Goal: Task Accomplishment & Management: Complete application form

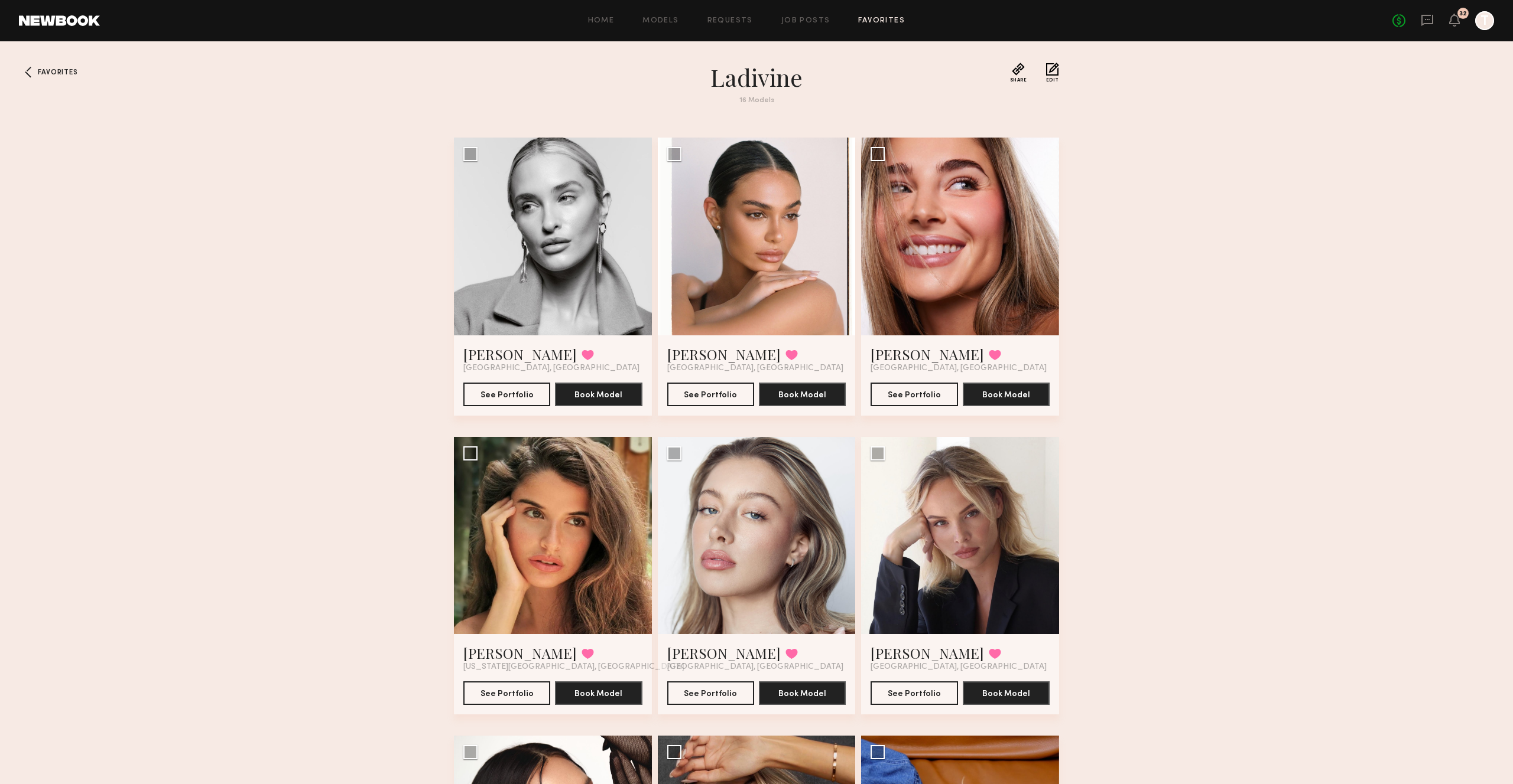
scroll to position [71, 0]
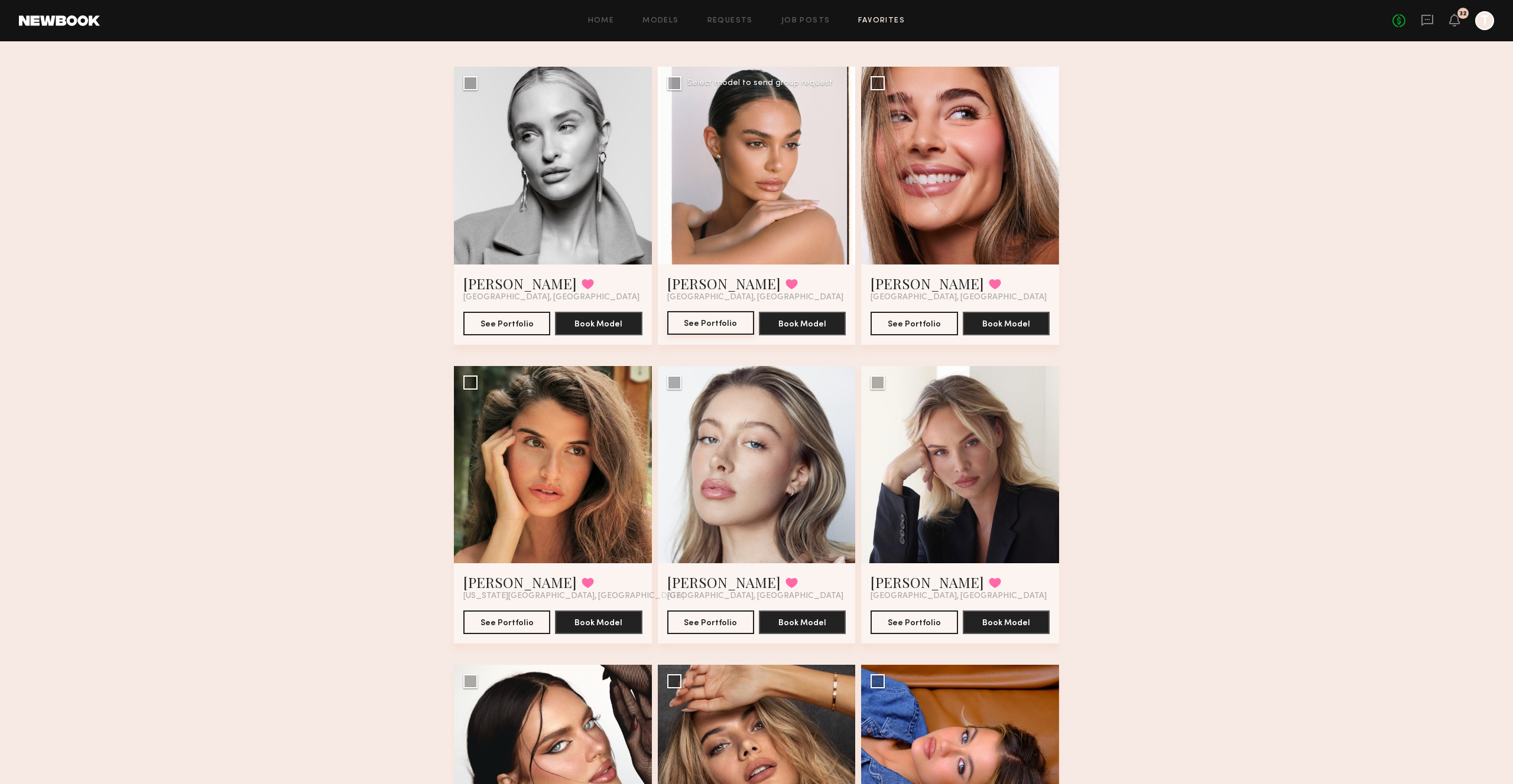
click at [725, 323] on button "See Portfolio" at bounding box center [710, 323] width 87 height 23
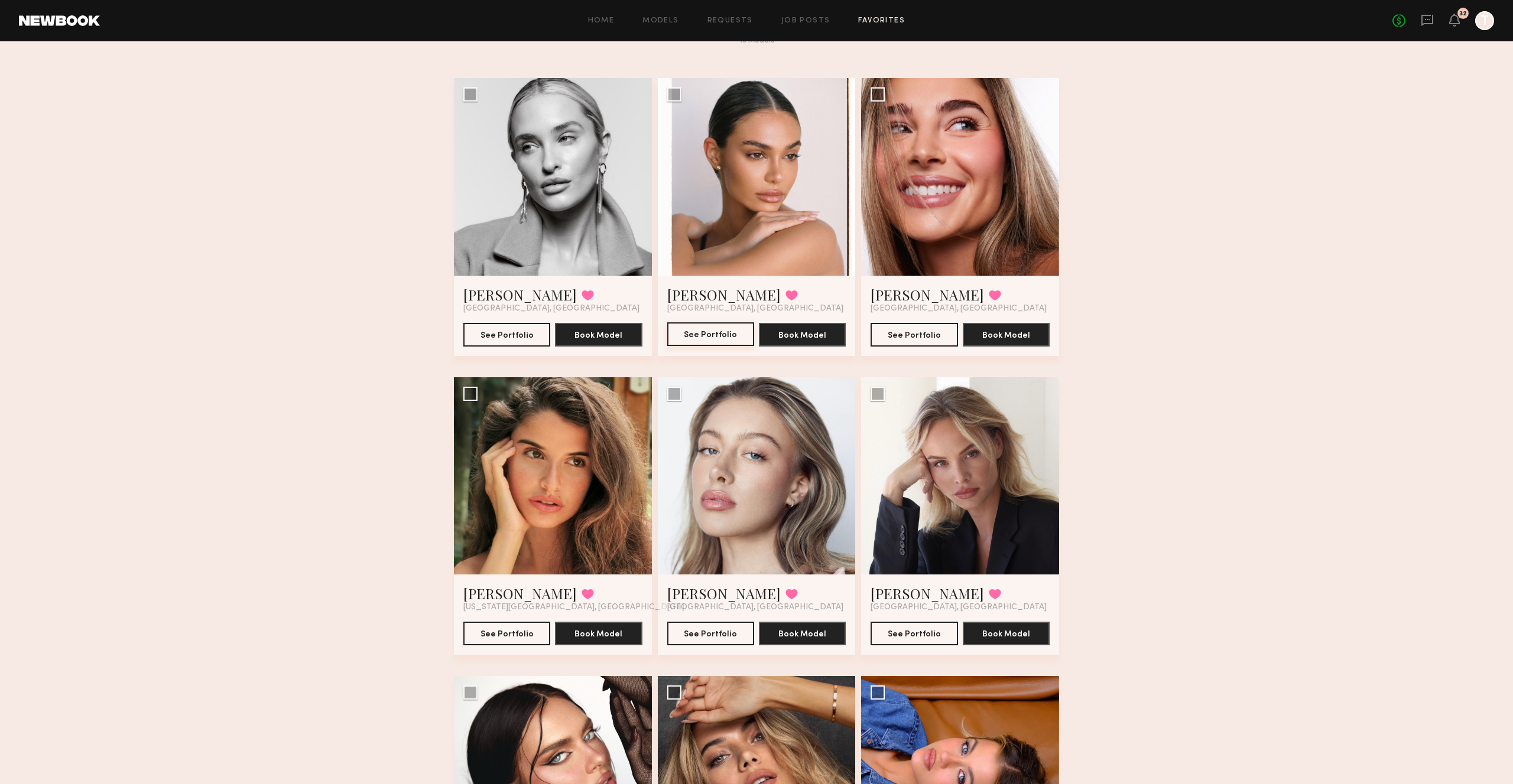
scroll to position [0, 0]
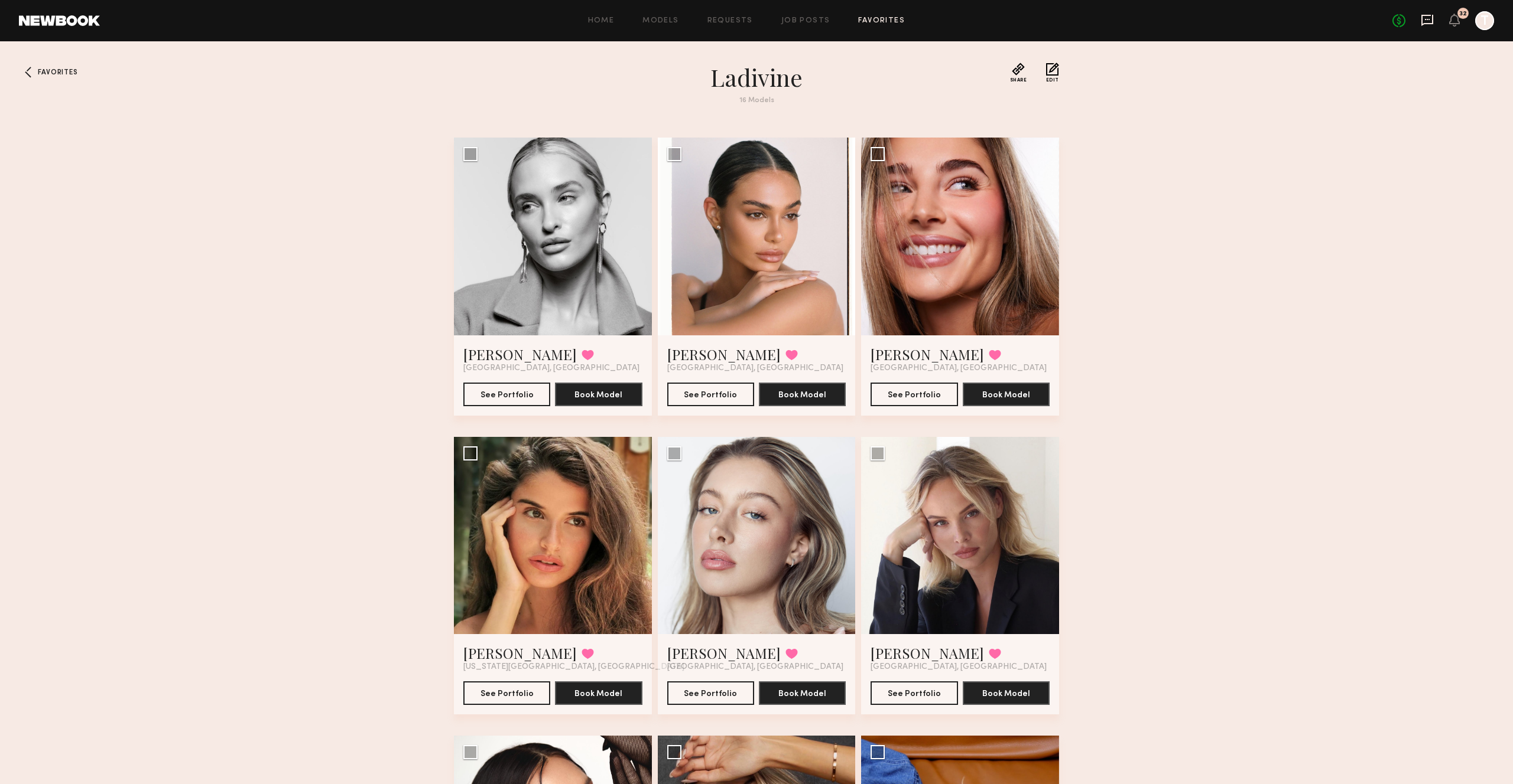
click at [1428, 22] on icon at bounding box center [1427, 20] width 13 height 13
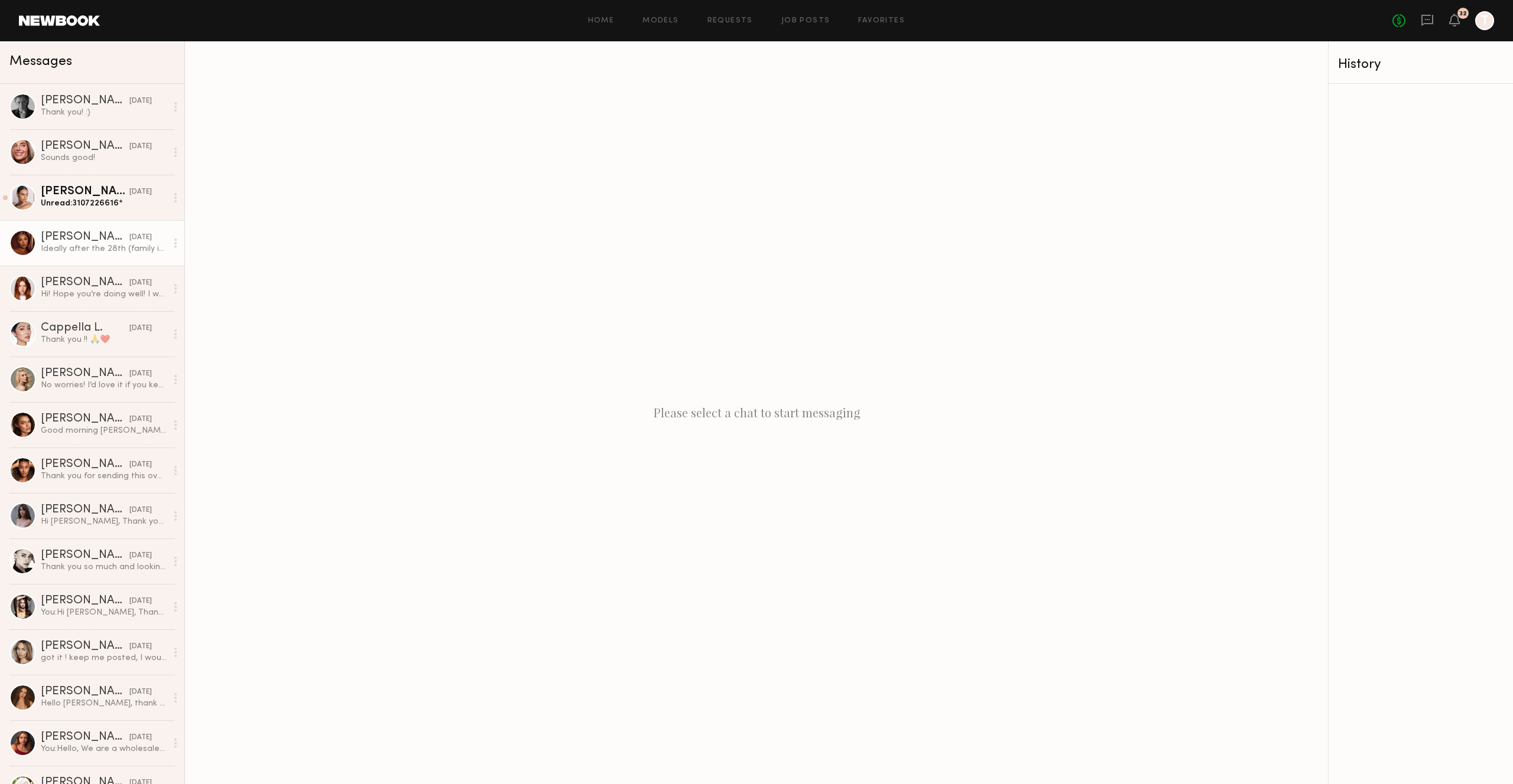
drag, startPoint x: 85, startPoint y: 251, endPoint x: 91, endPoint y: 252, distance: 6.1
click at [85, 251] on div "Ideally after the 28th (family in town) but I could def swing the 27th ◡̈" at bounding box center [103, 249] width 126 height 11
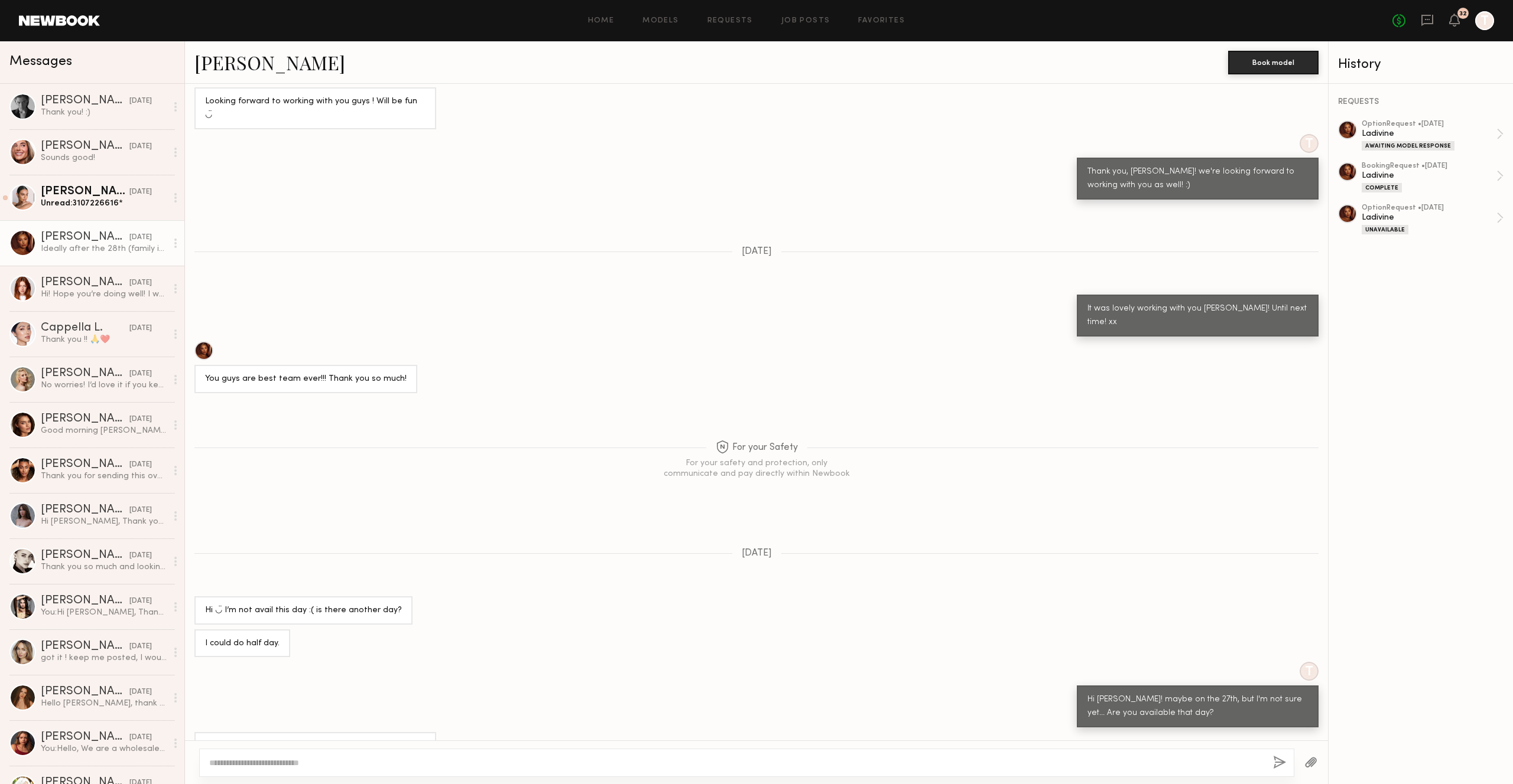
scroll to position [196, 0]
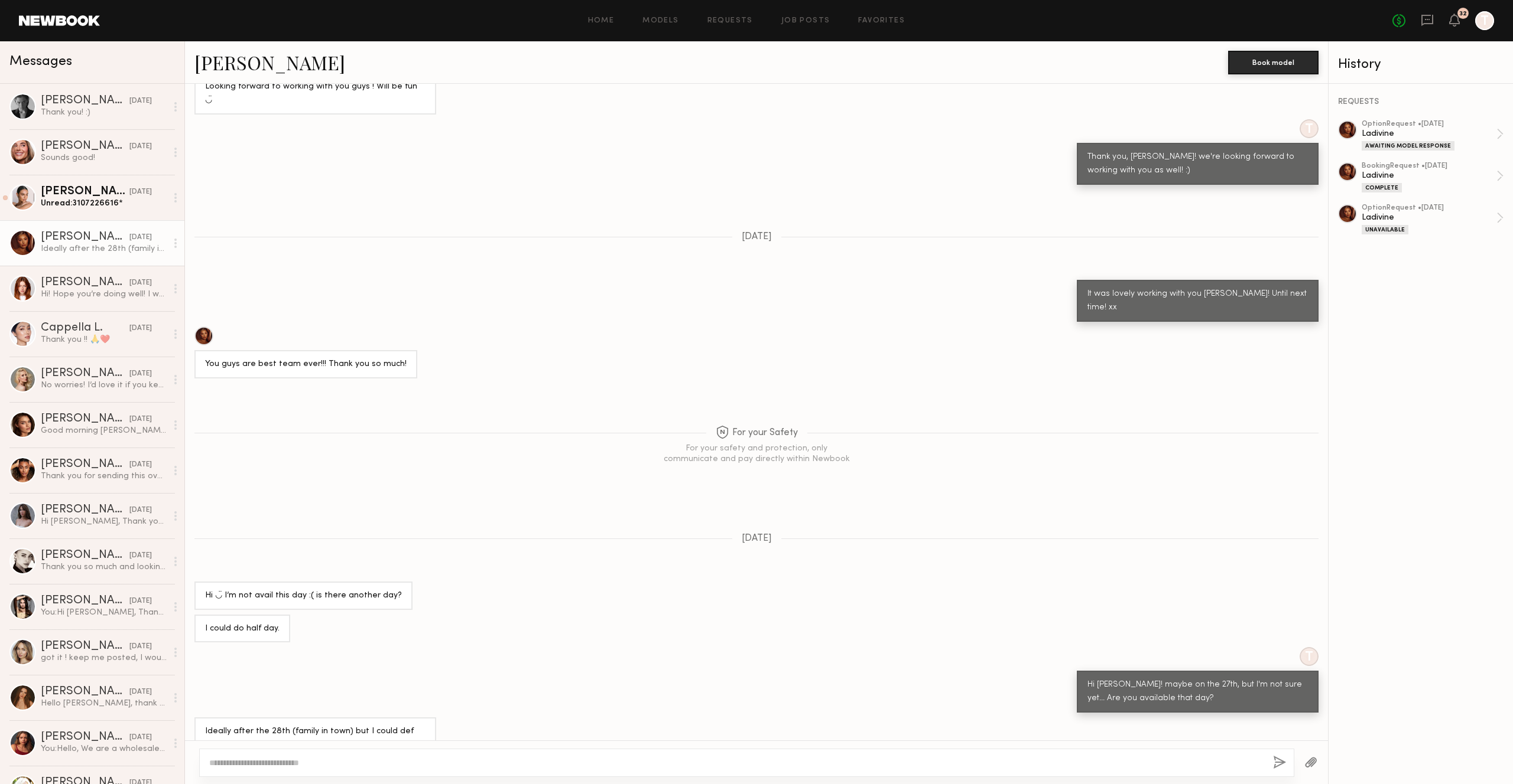
click at [427, 758] on textarea at bounding box center [735, 763] width 1054 height 12
click at [420, 760] on textarea at bounding box center [735, 763] width 1054 height 12
type textarea "*"
click at [52, 24] on link at bounding box center [59, 20] width 81 height 11
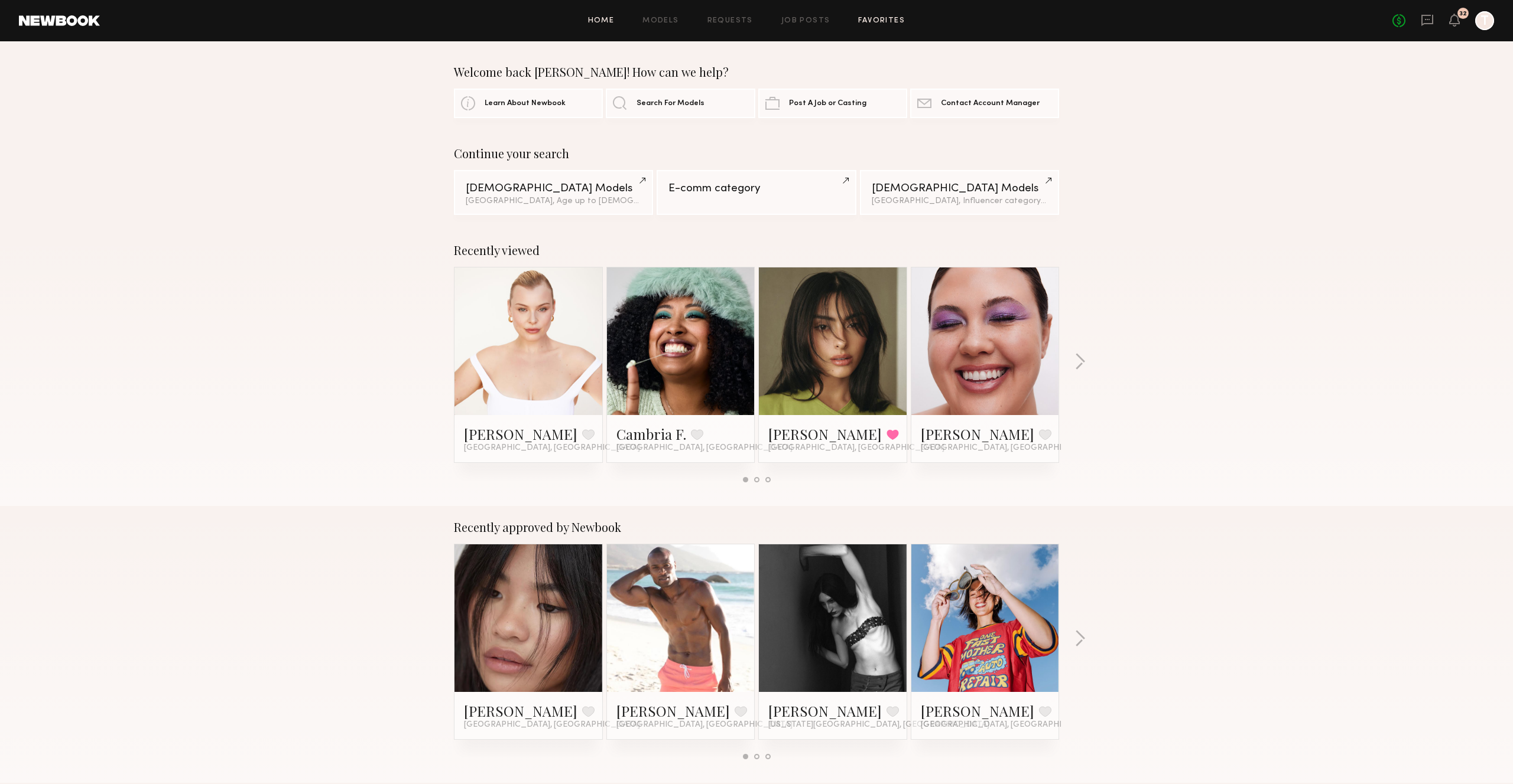
click at [885, 19] on link "Favorites" at bounding box center [881, 21] width 47 height 7
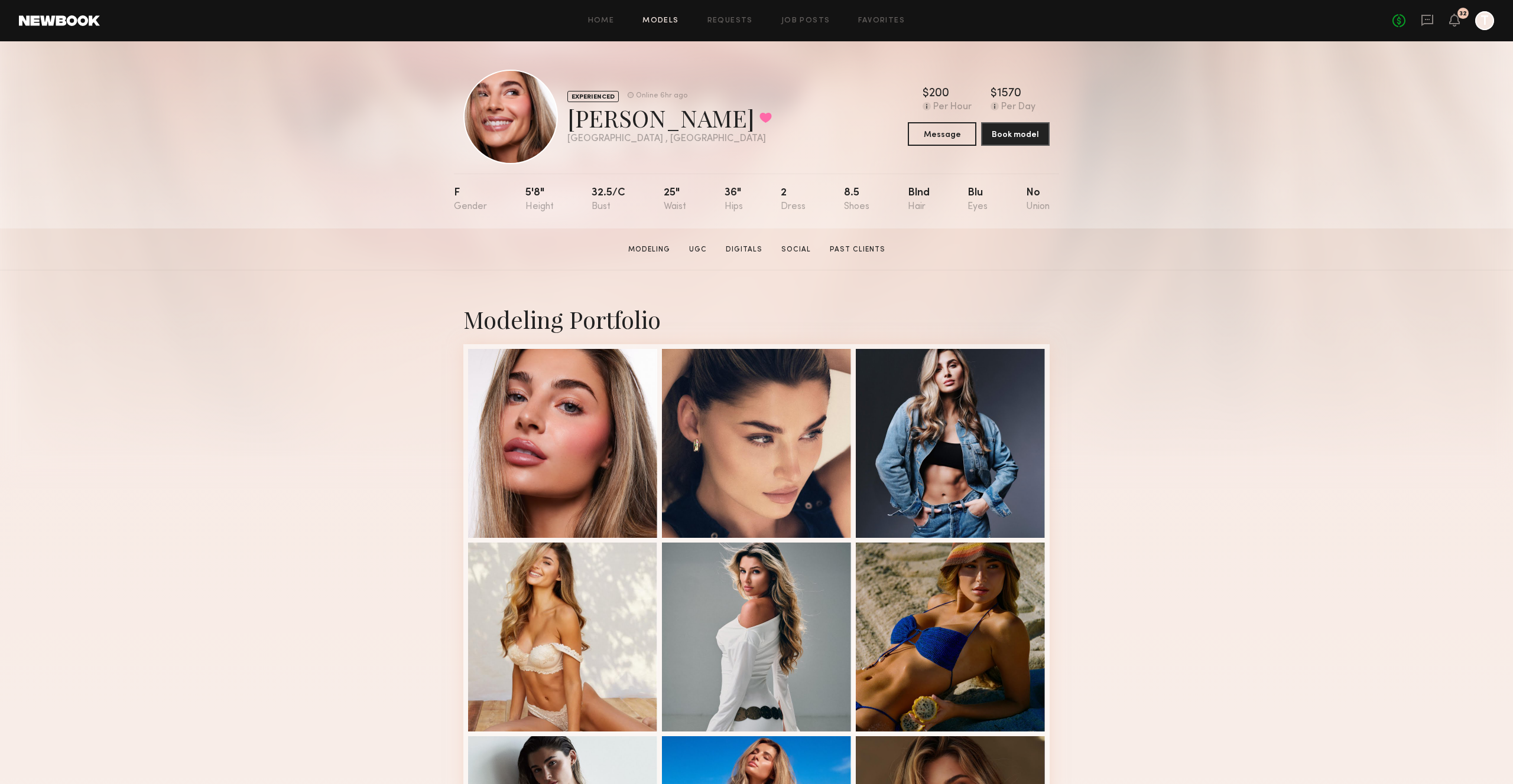
click at [668, 22] on link "Models" at bounding box center [660, 21] width 36 height 7
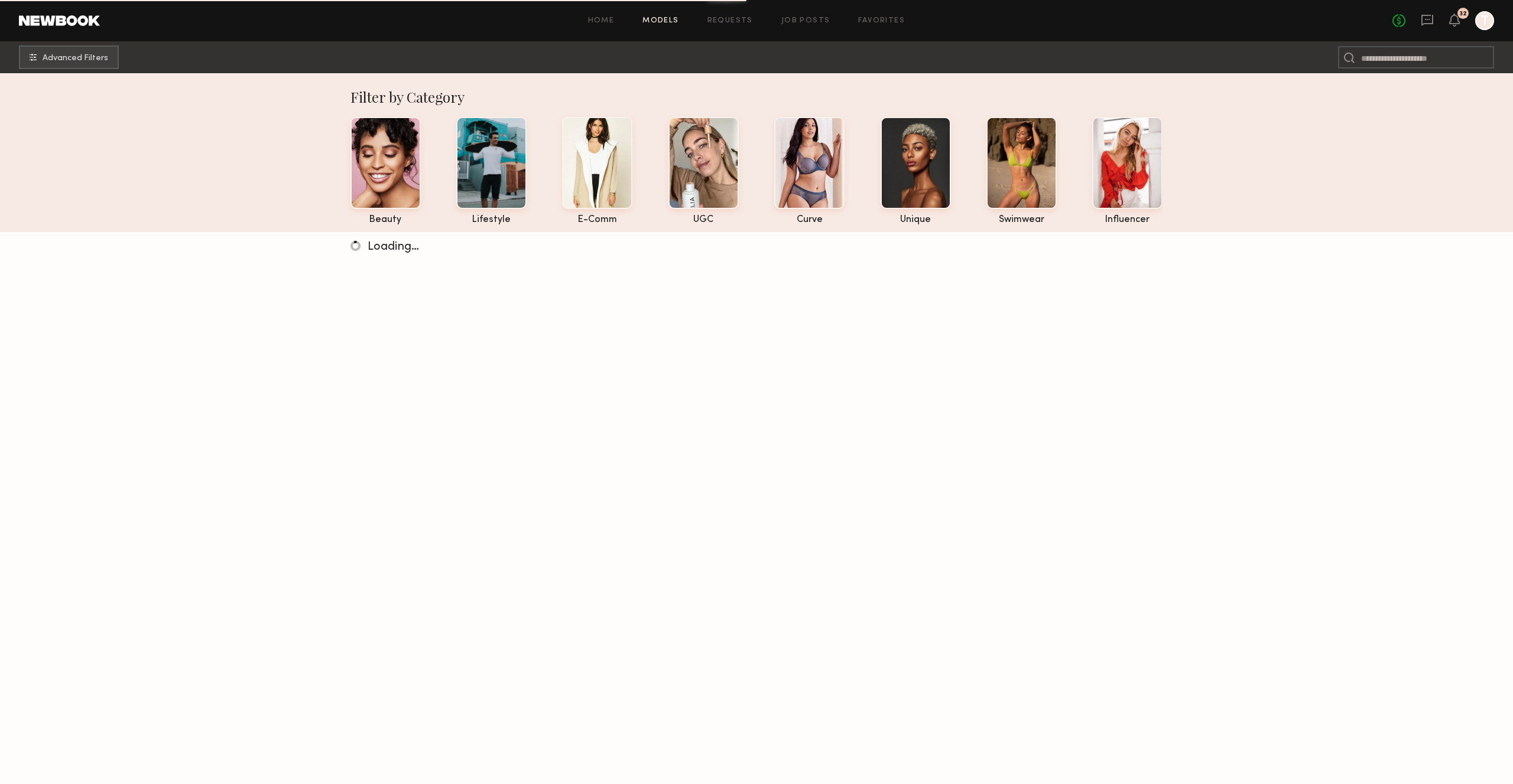
click at [792, 15] on div "Home Models Requests Job Posts Favorites Sign Out No fees up to $5,000 32 T" at bounding box center [797, 20] width 1394 height 19
click at [797, 19] on link "Job Posts" at bounding box center [805, 21] width 49 height 7
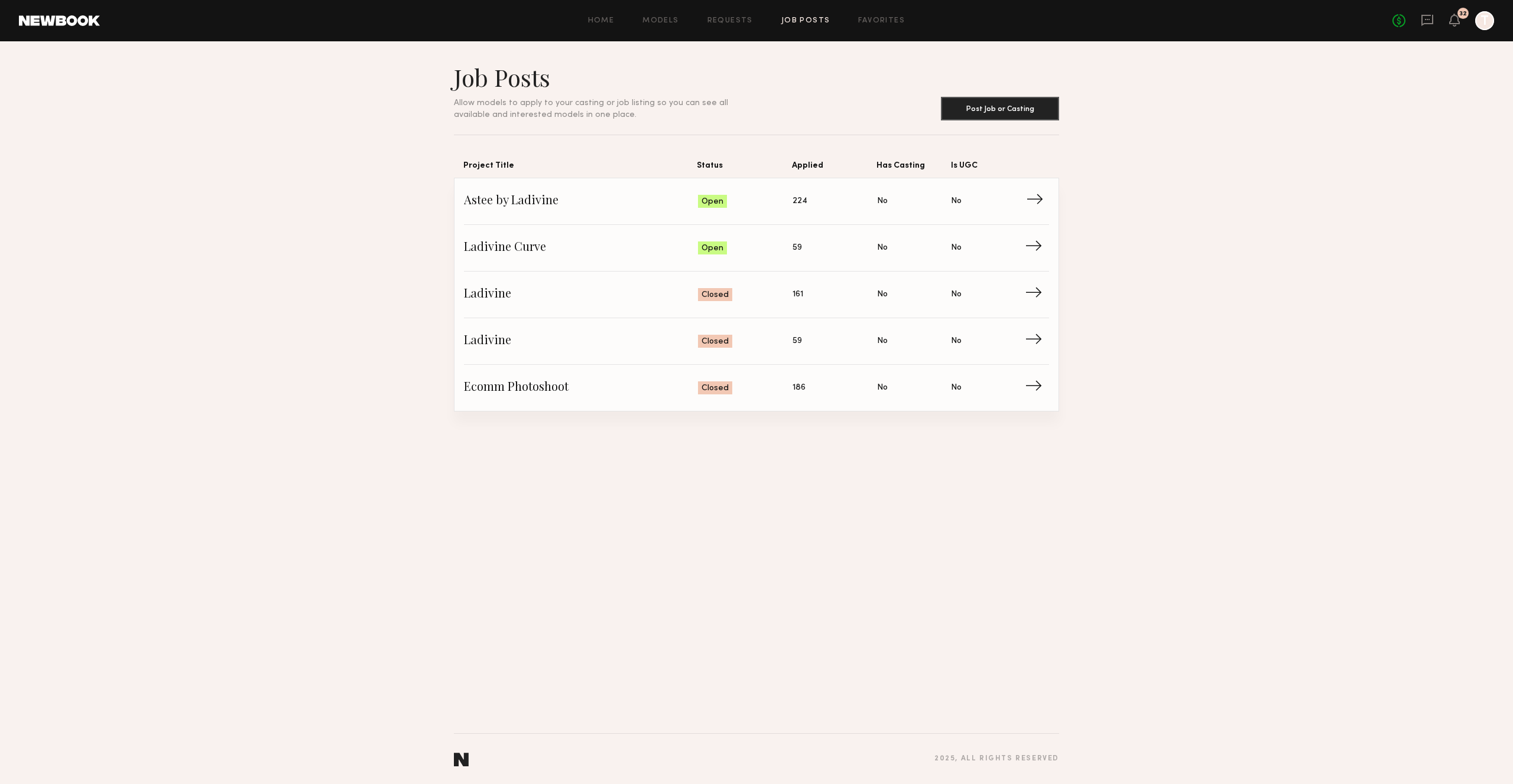
click at [997, 210] on span "Is UGC: No" at bounding box center [987, 201] width 74 height 17
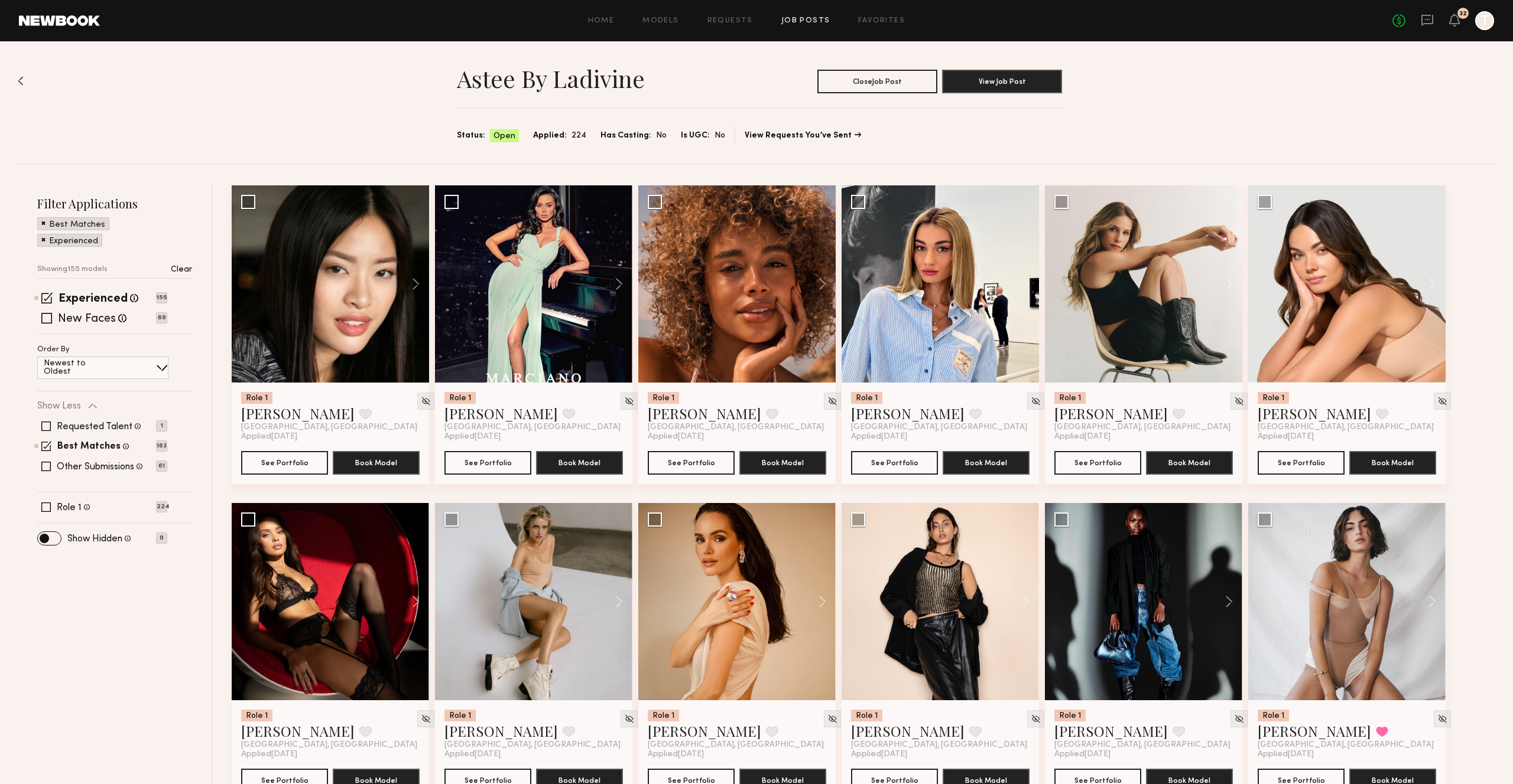
scroll to position [3, 0]
click at [801, 19] on link "Job Posts" at bounding box center [805, 21] width 49 height 7
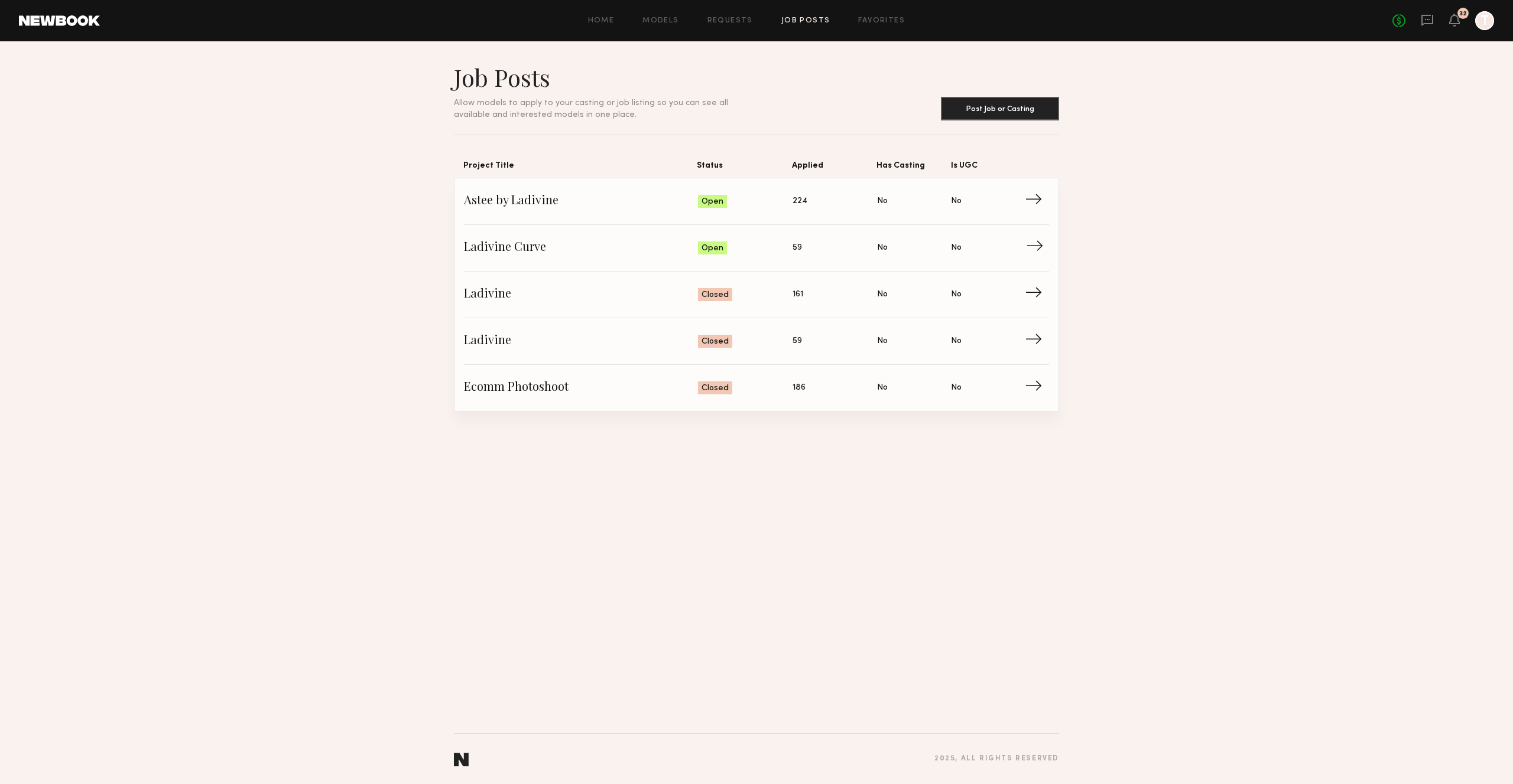
click at [919, 240] on link "Ladivine Curve Status: Open Applied: 59 Has Casting: No Is UGC: No →" at bounding box center [756, 249] width 585 height 47
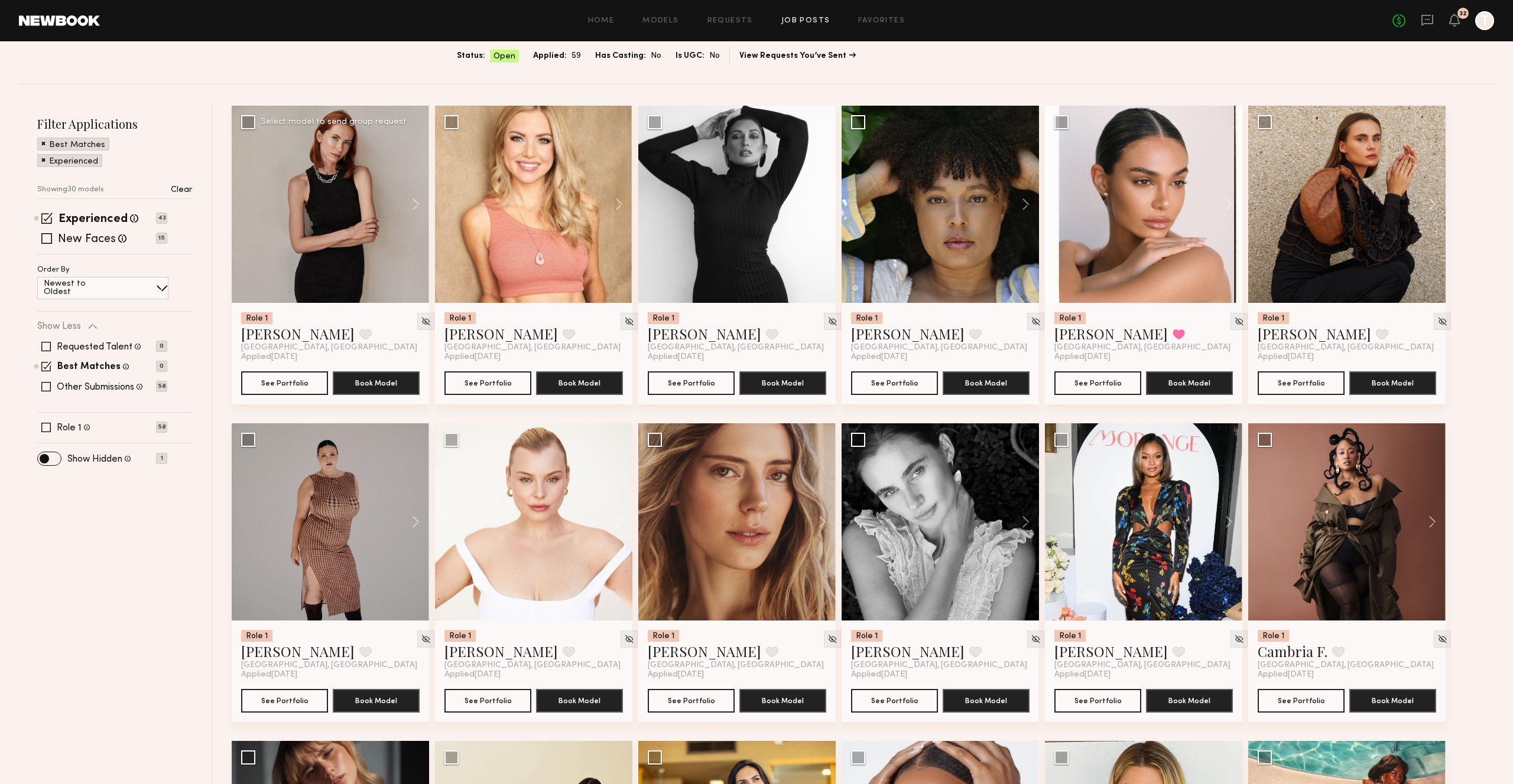
scroll to position [56, 0]
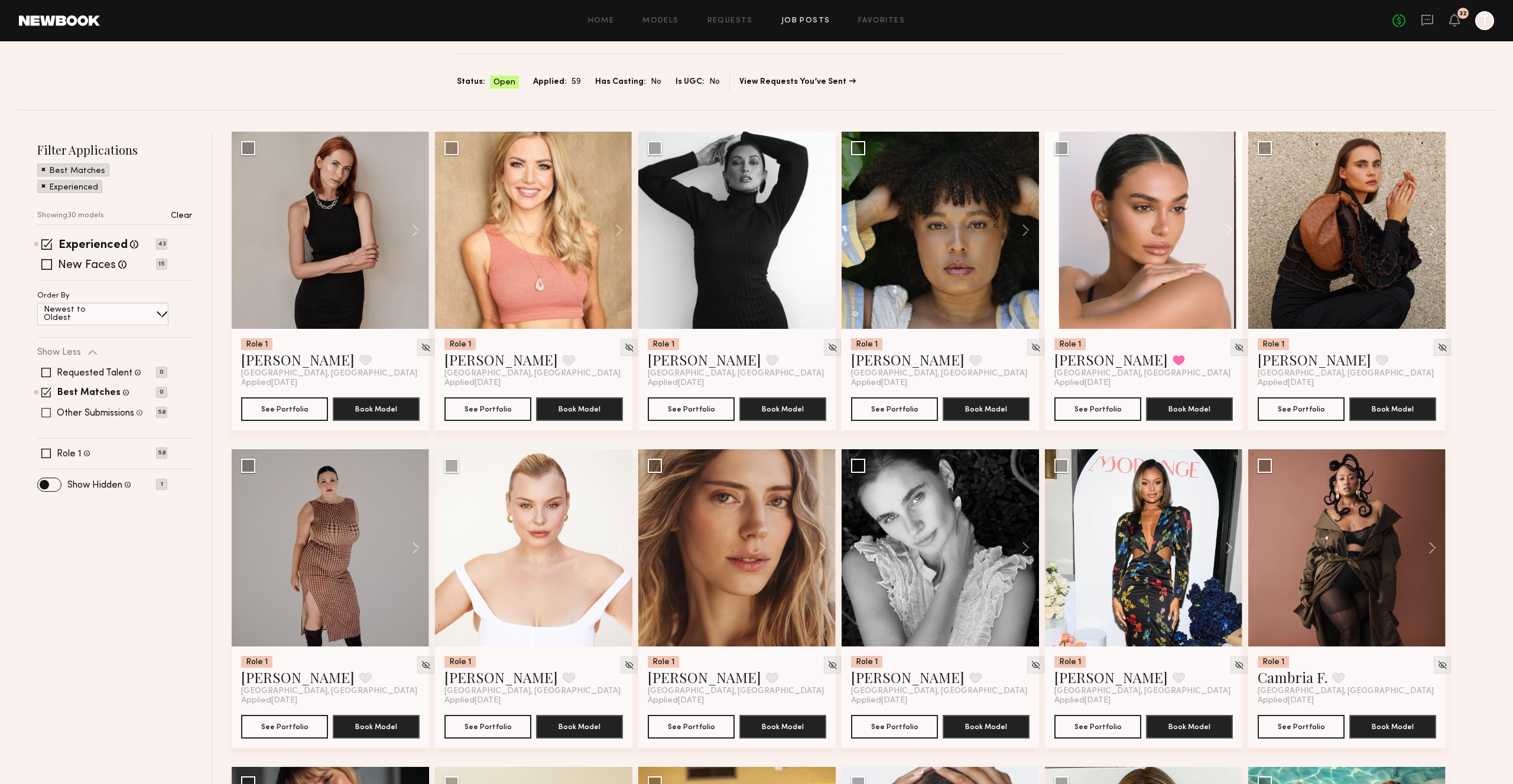
click at [101, 417] on label "Other Submissions" at bounding box center [95, 413] width 77 height 9
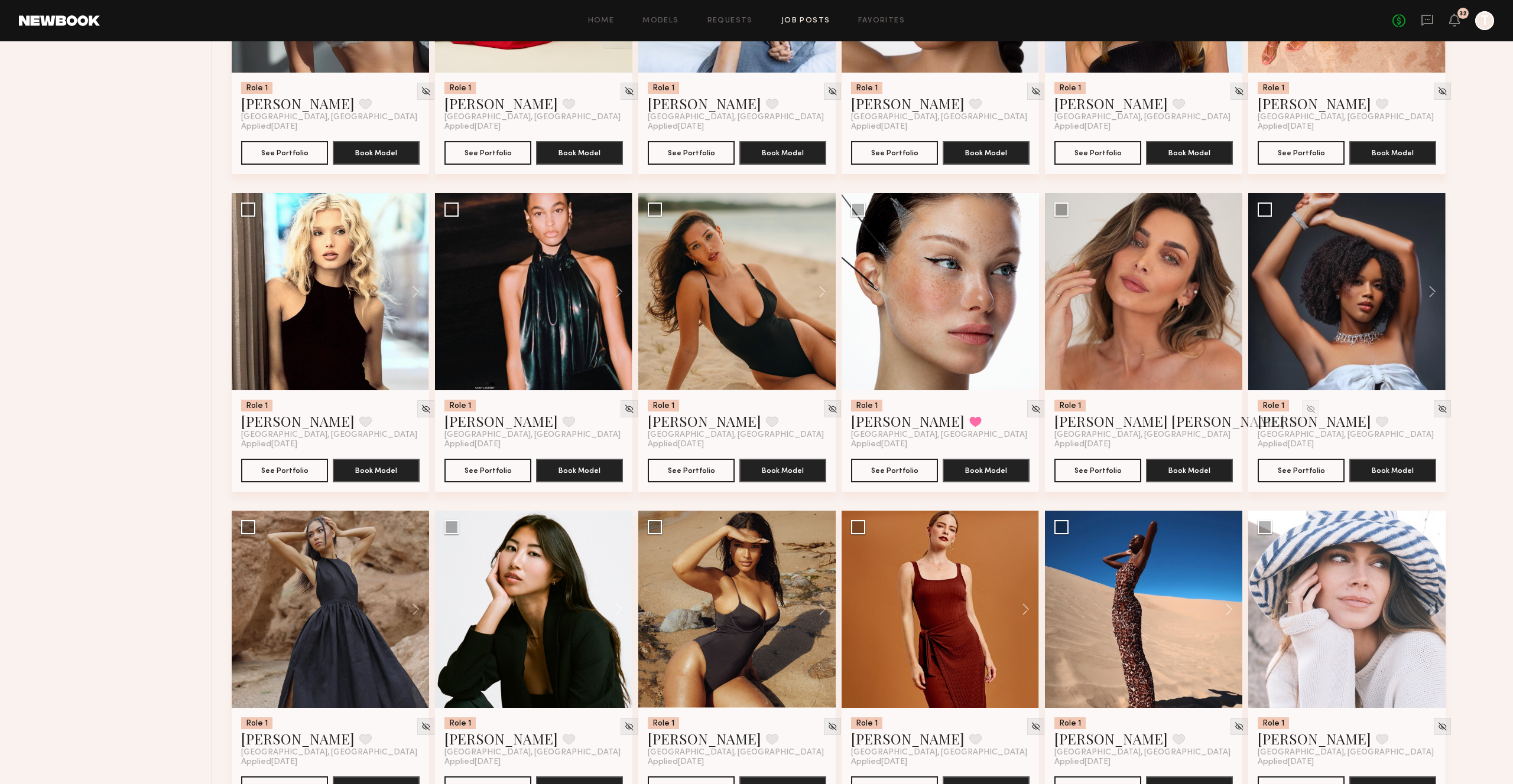
scroll to position [0, 0]
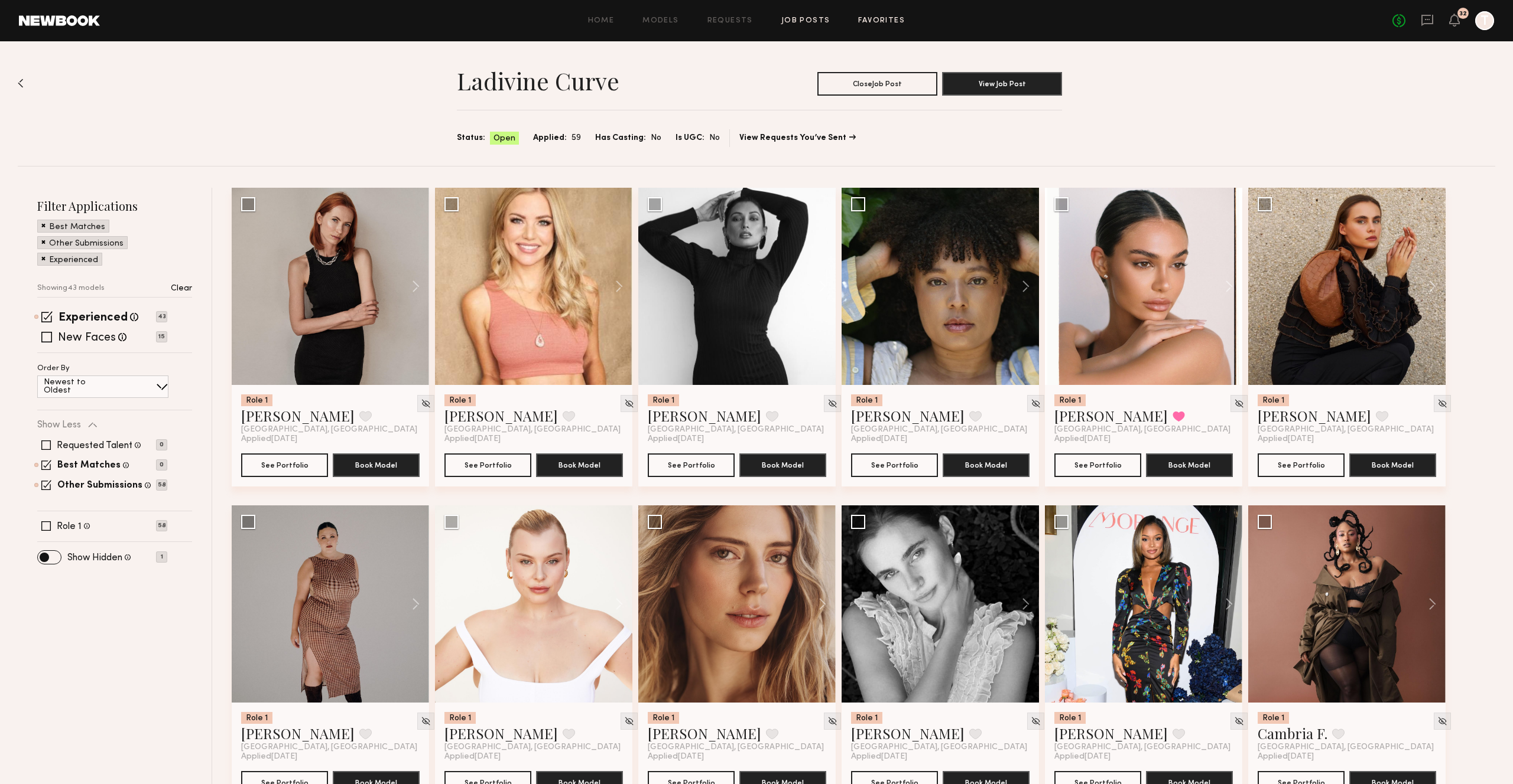
click at [882, 21] on link "Favorites" at bounding box center [881, 21] width 47 height 7
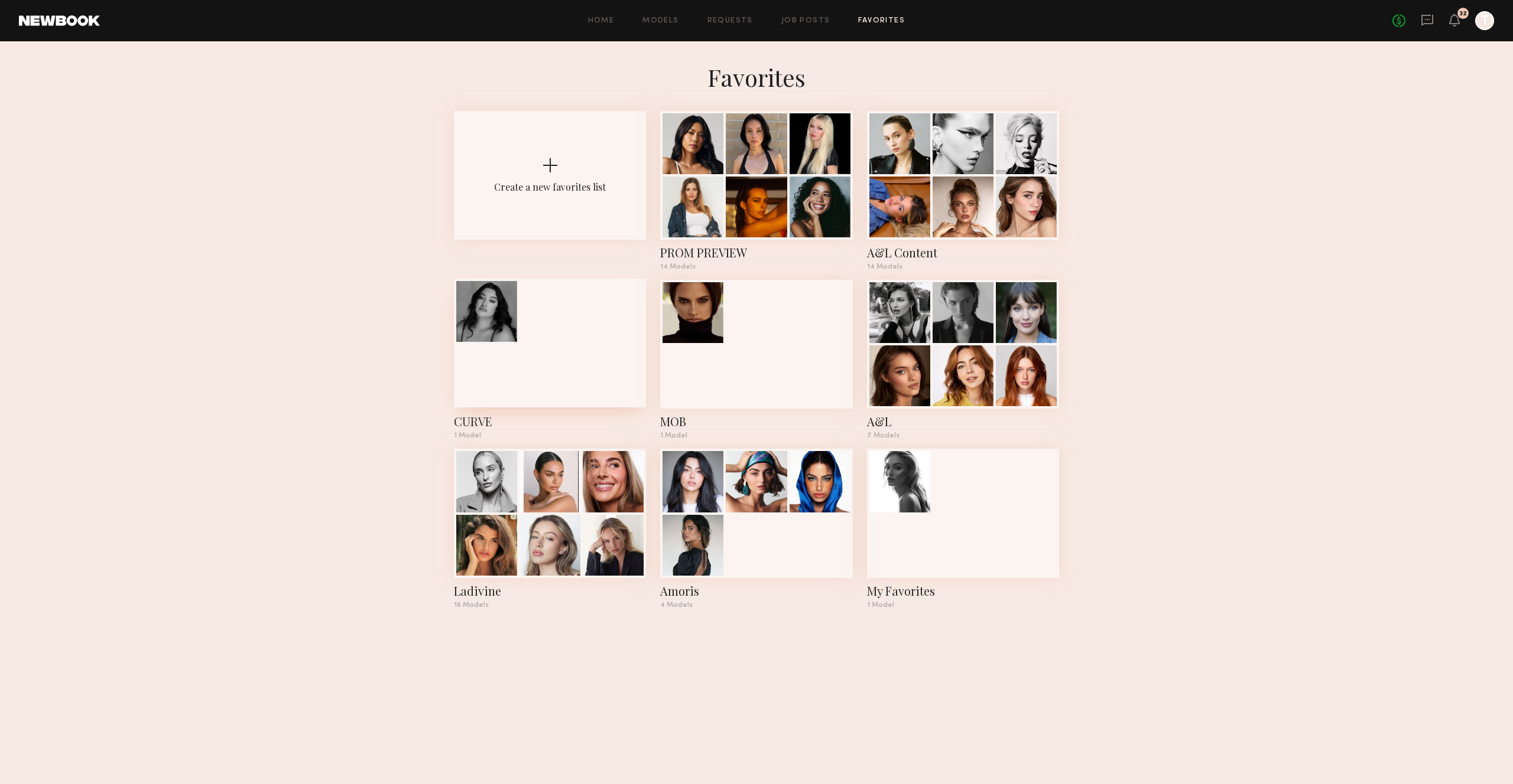
click at [566, 370] on div at bounding box center [550, 343] width 192 height 129
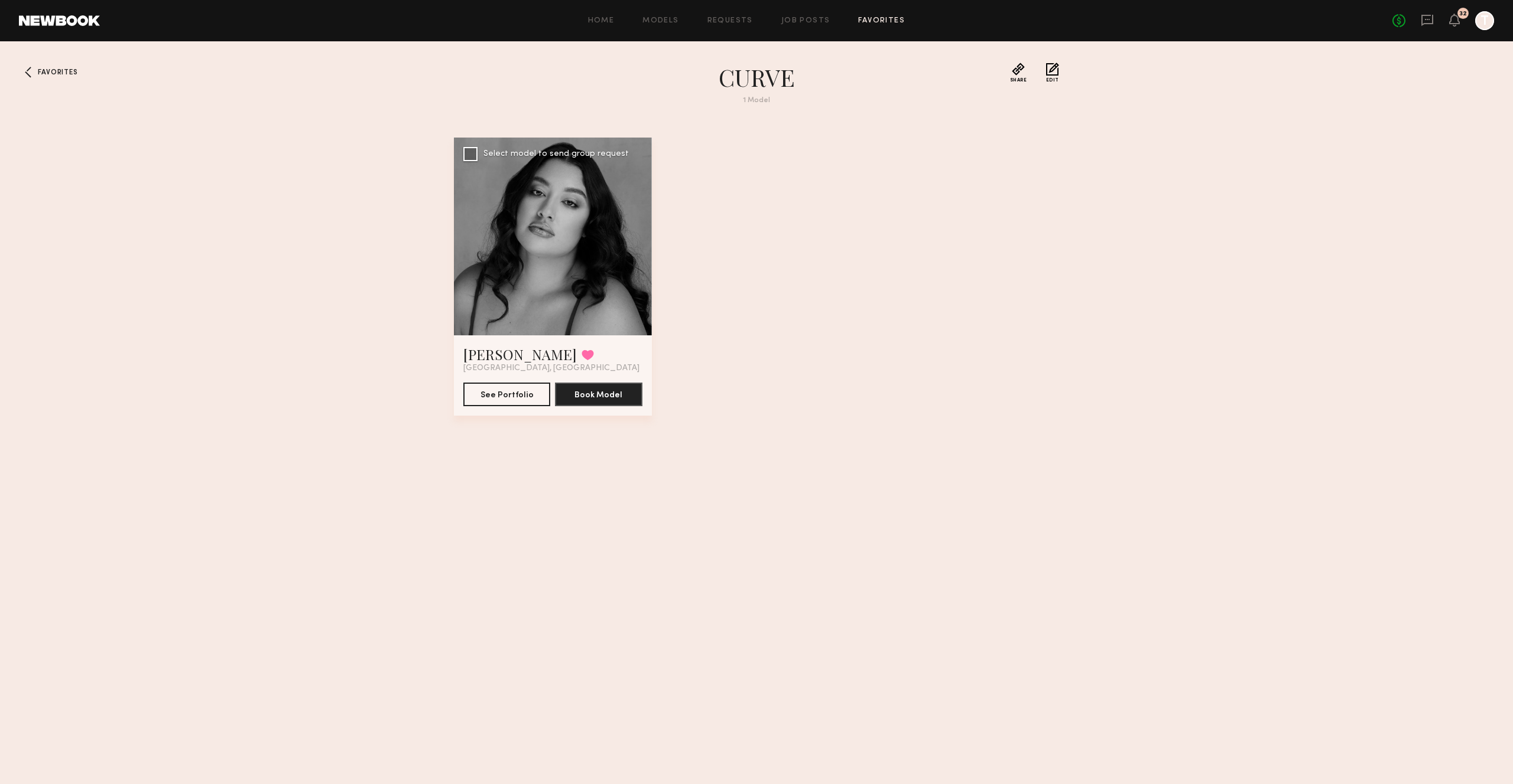
click at [544, 264] on div at bounding box center [553, 237] width 198 height 198
click at [508, 389] on button "See Portfolio" at bounding box center [507, 394] width 87 height 23
